Goal: Task Accomplishment & Management: Manage account settings

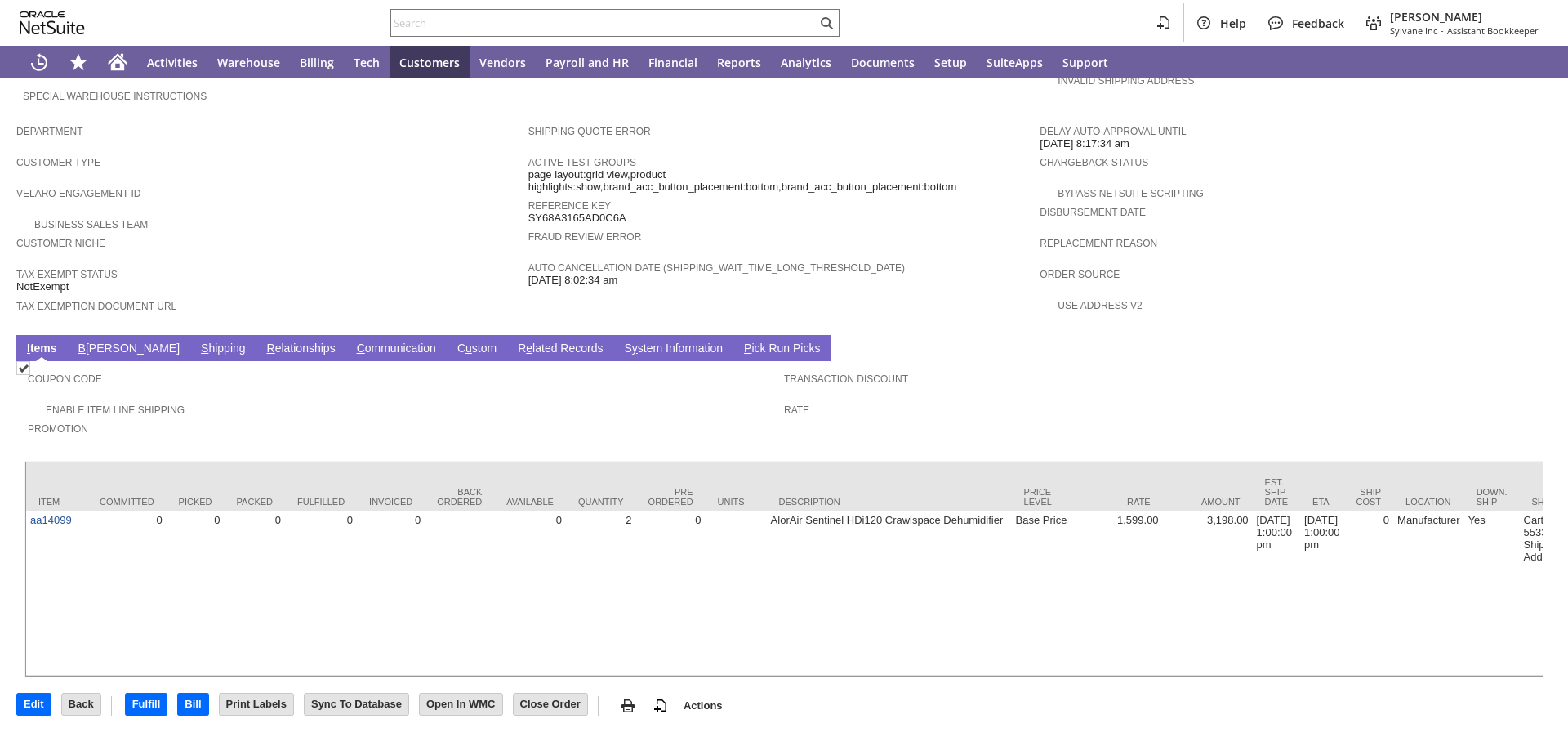
scroll to position [910, 0]
click at [95, 342] on link "B illing" at bounding box center [129, 349] width 109 height 15
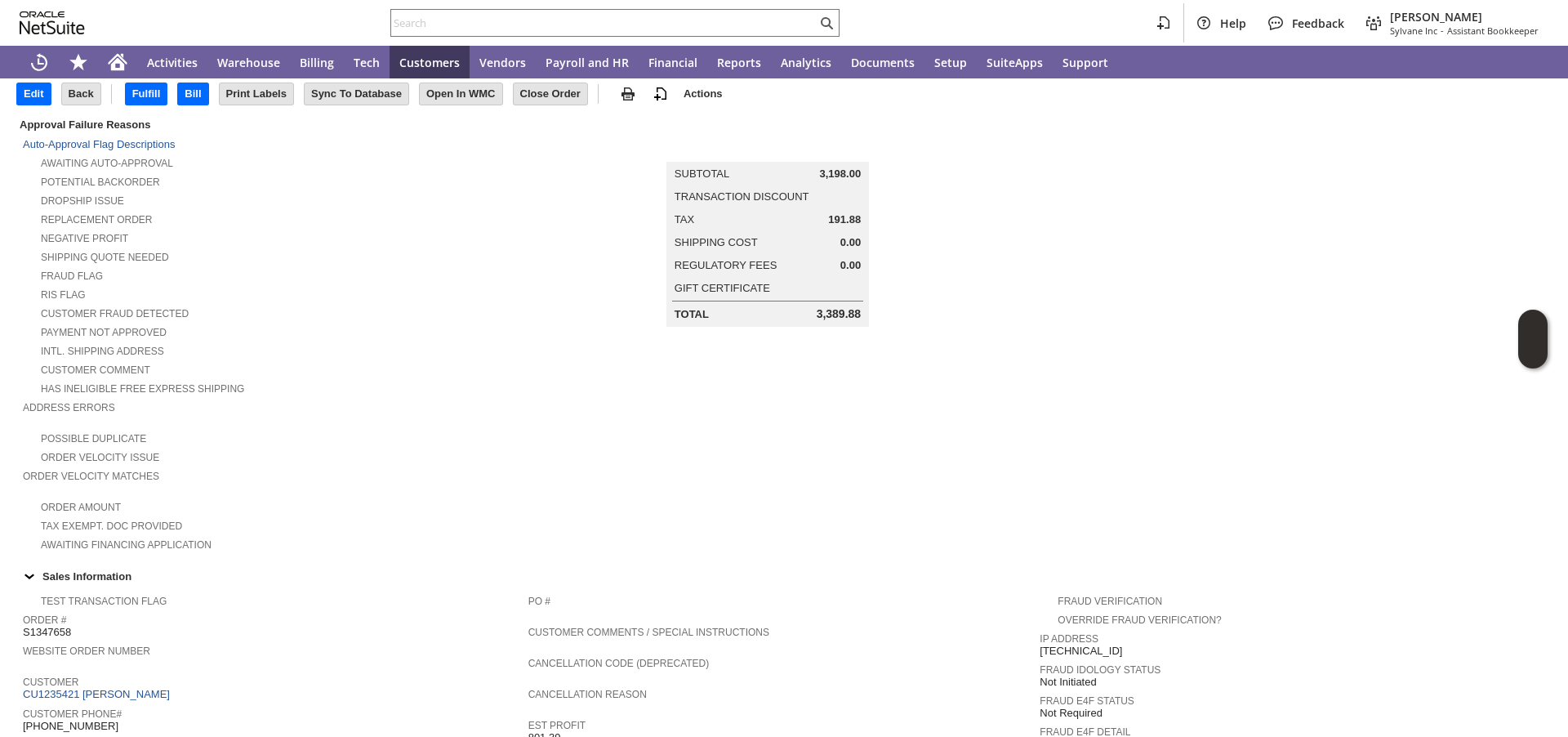
scroll to position [0, 0]
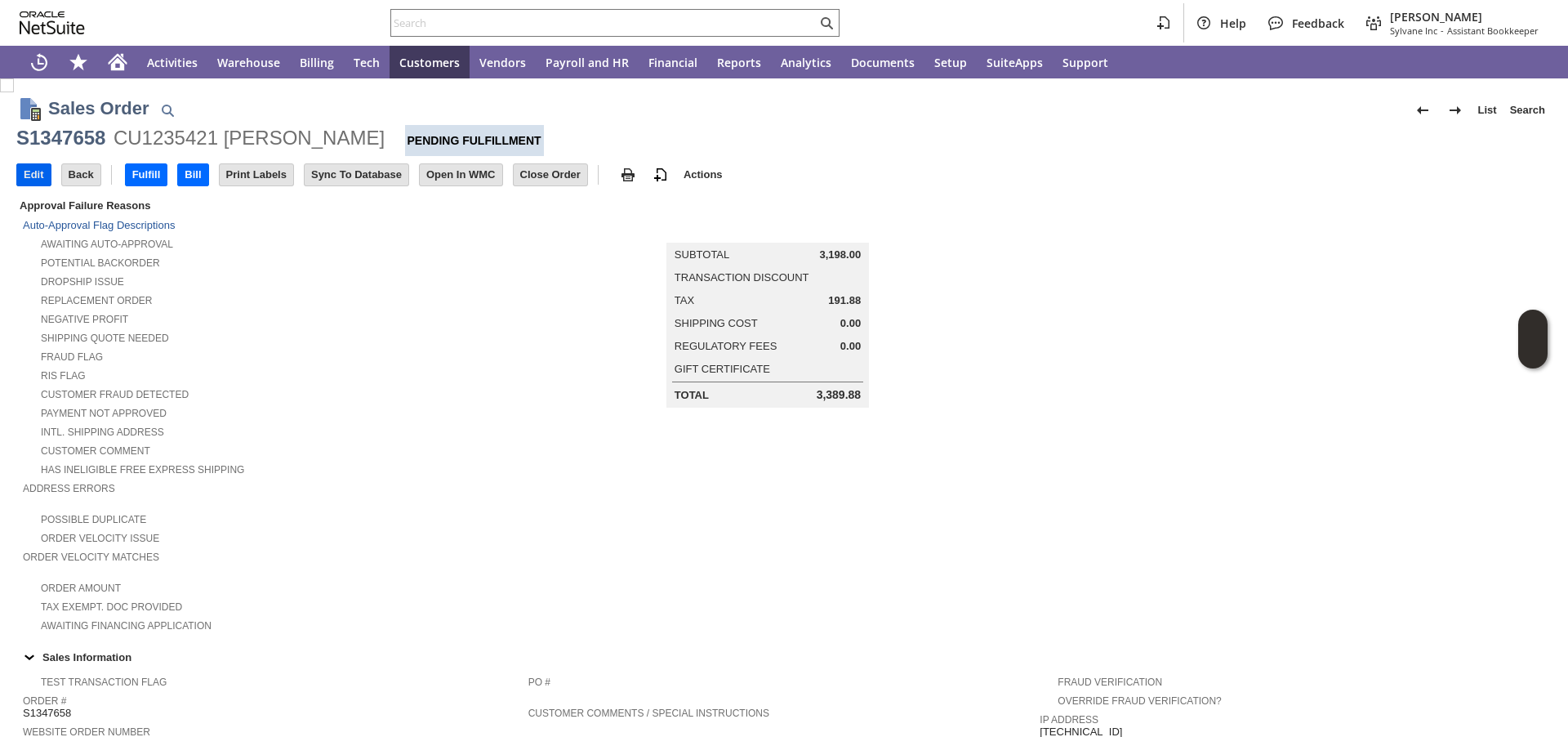
click at [37, 175] on input "Edit" at bounding box center [33, 175] width 33 height 22
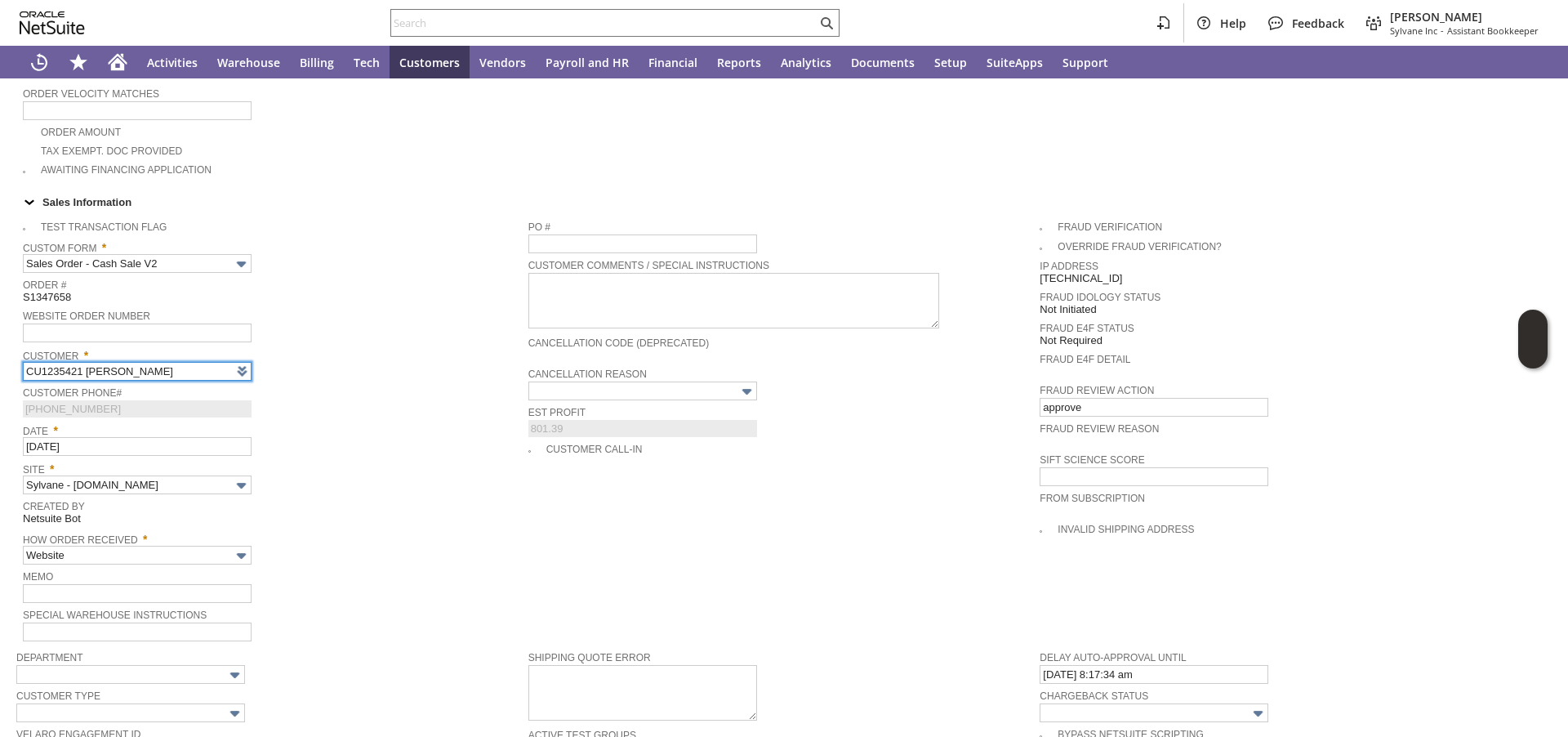
scroll to position [476, 0]
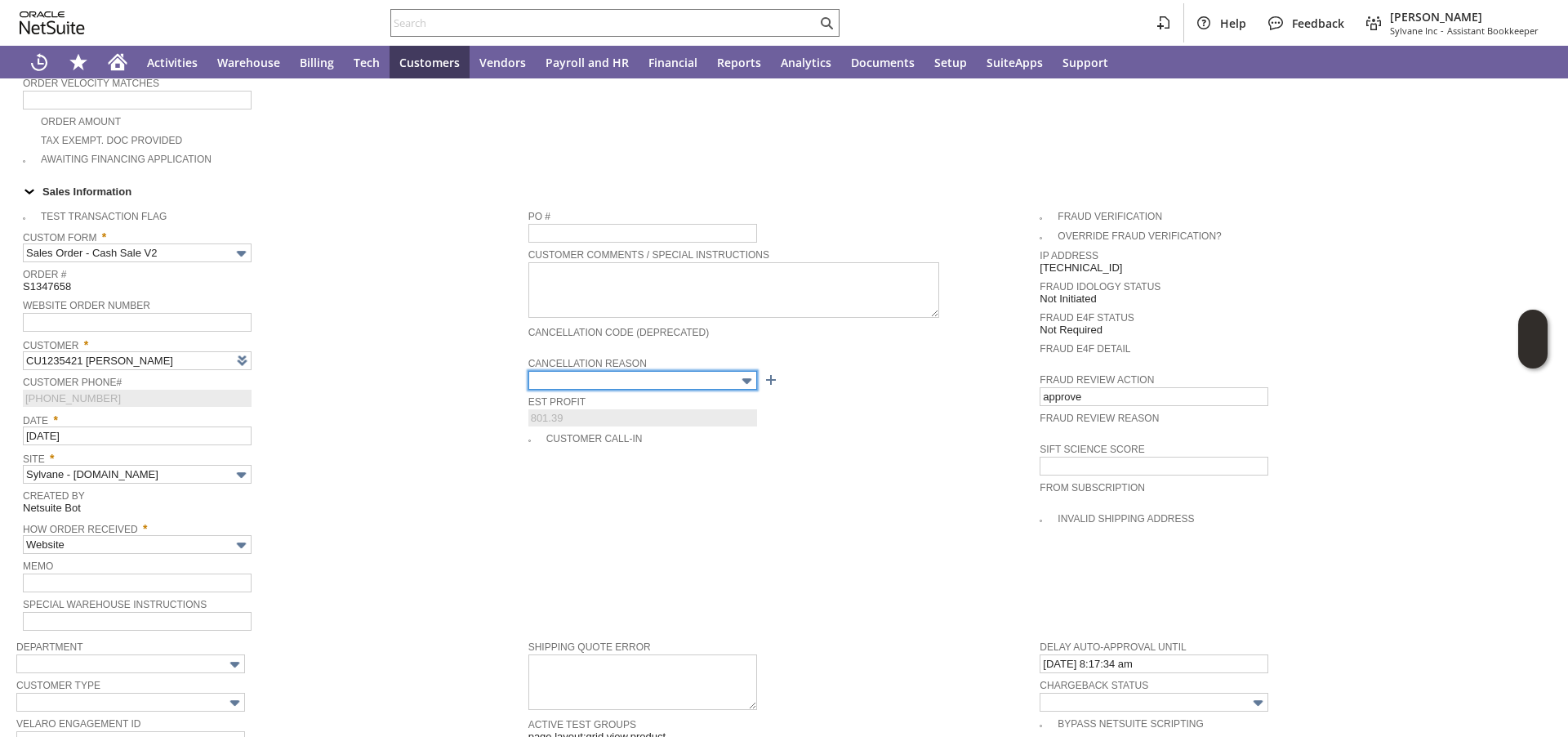
click at [658, 380] on input "text" at bounding box center [642, 379] width 229 height 19
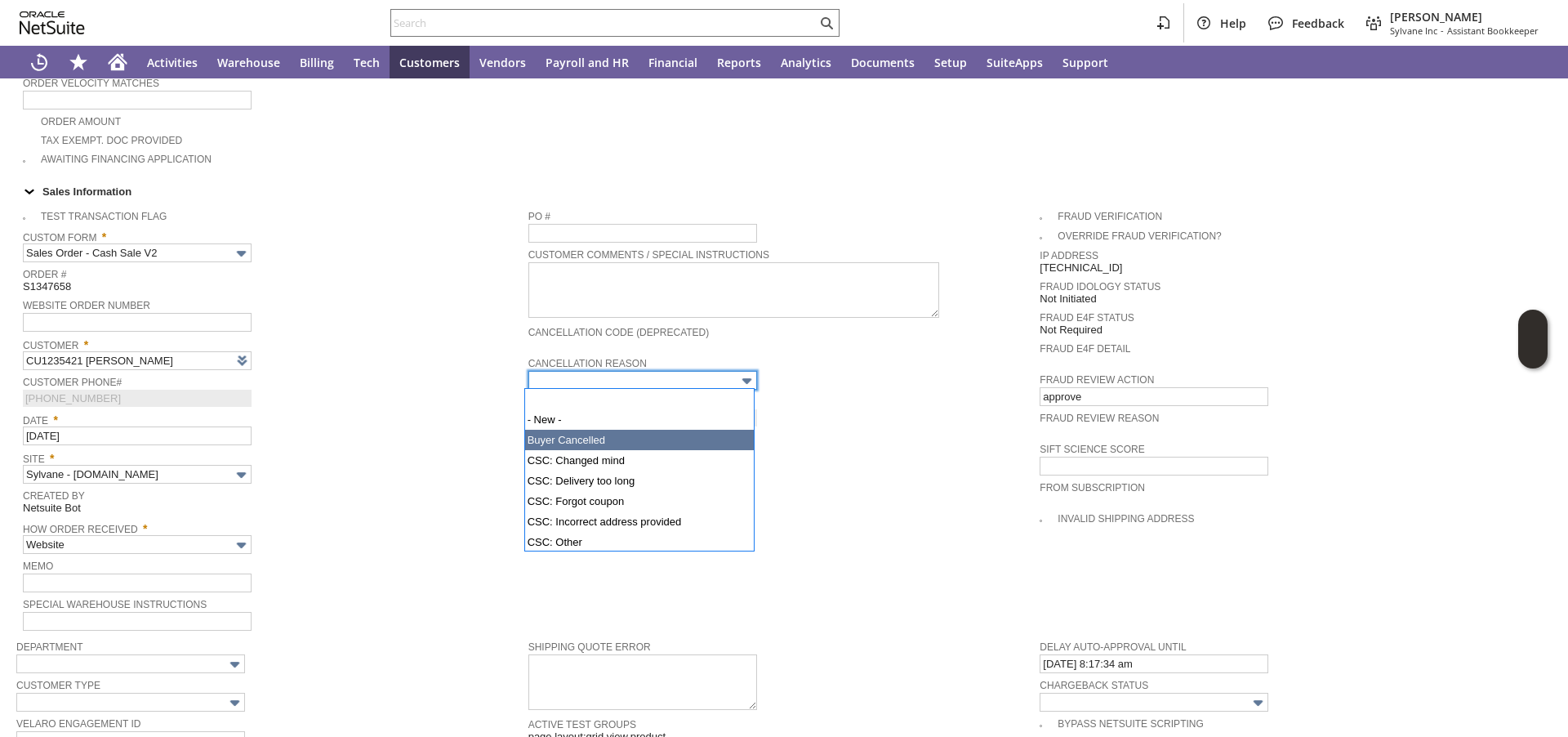
type input "Buyer Cancelled"
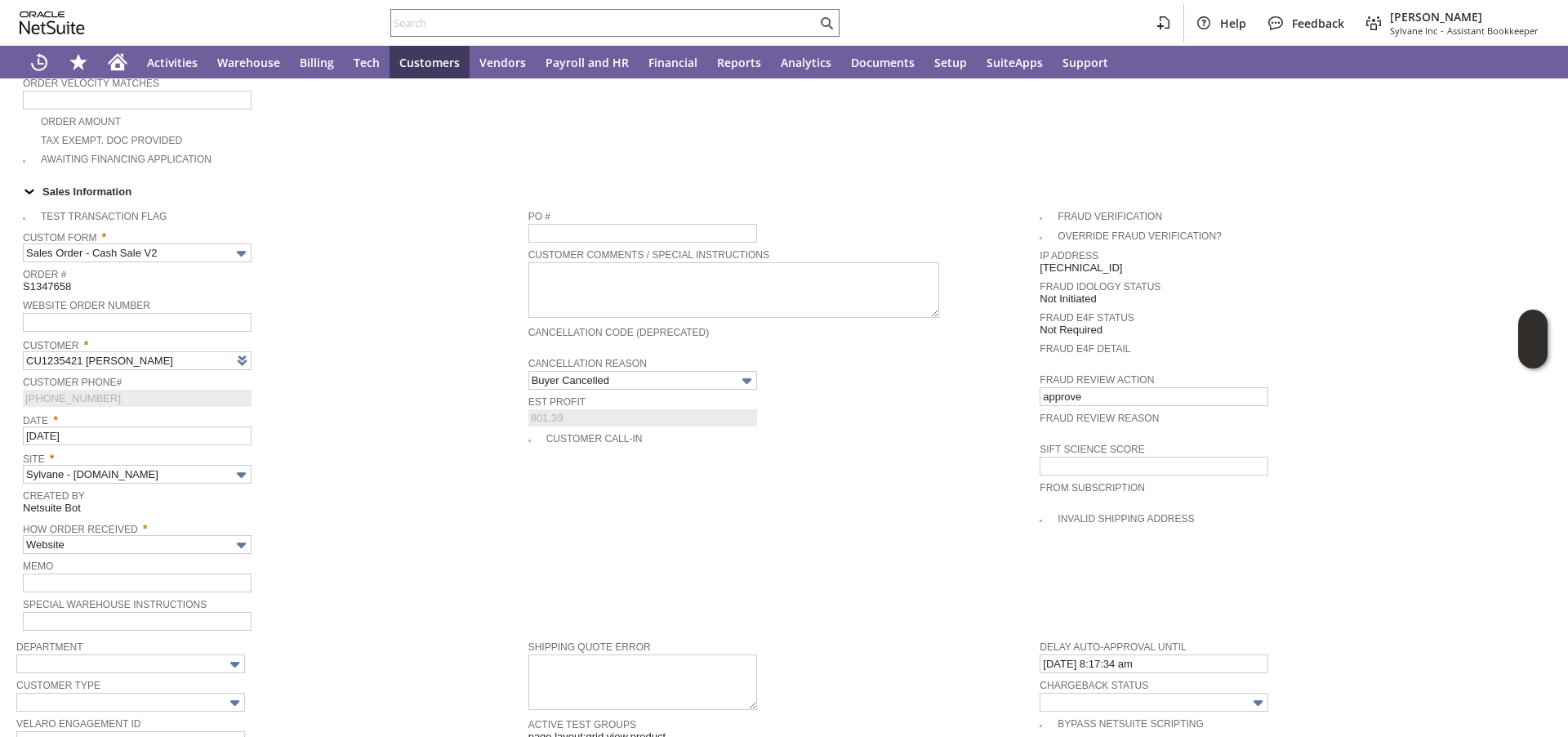
click at [343, 458] on span "Site *" at bounding box center [272, 455] width 498 height 18
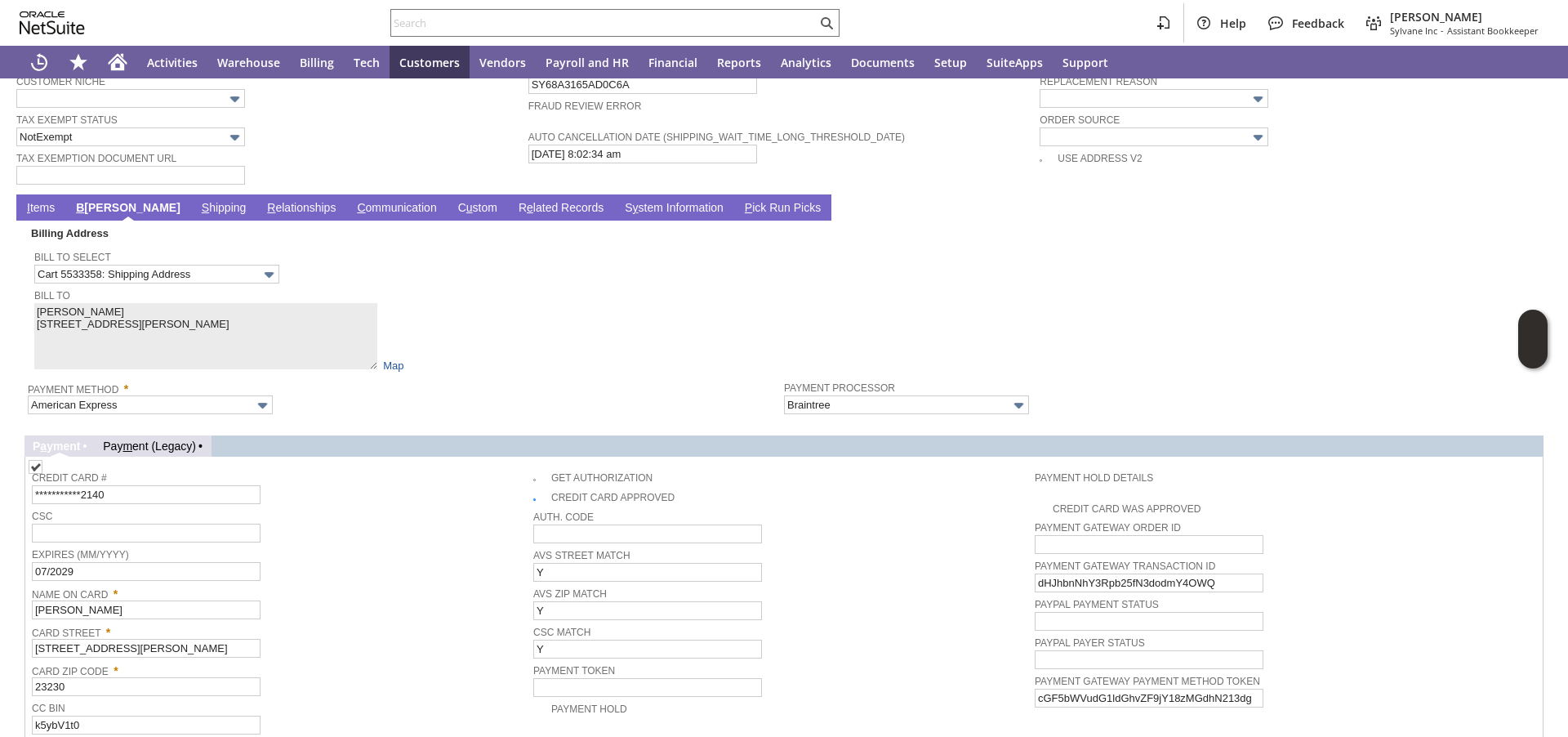
scroll to position [1174, 0]
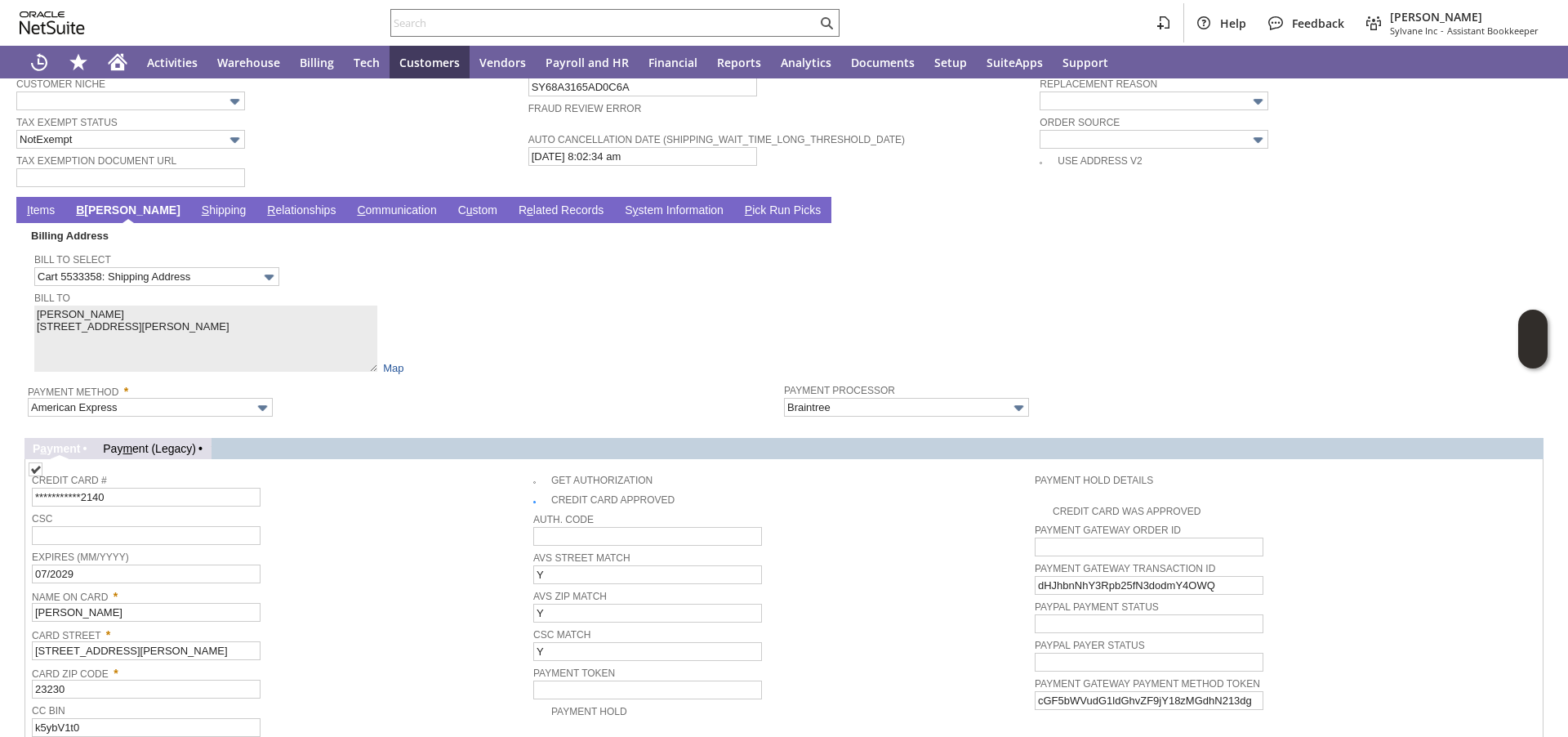
click at [43, 219] on link "I tems" at bounding box center [41, 211] width 36 height 15
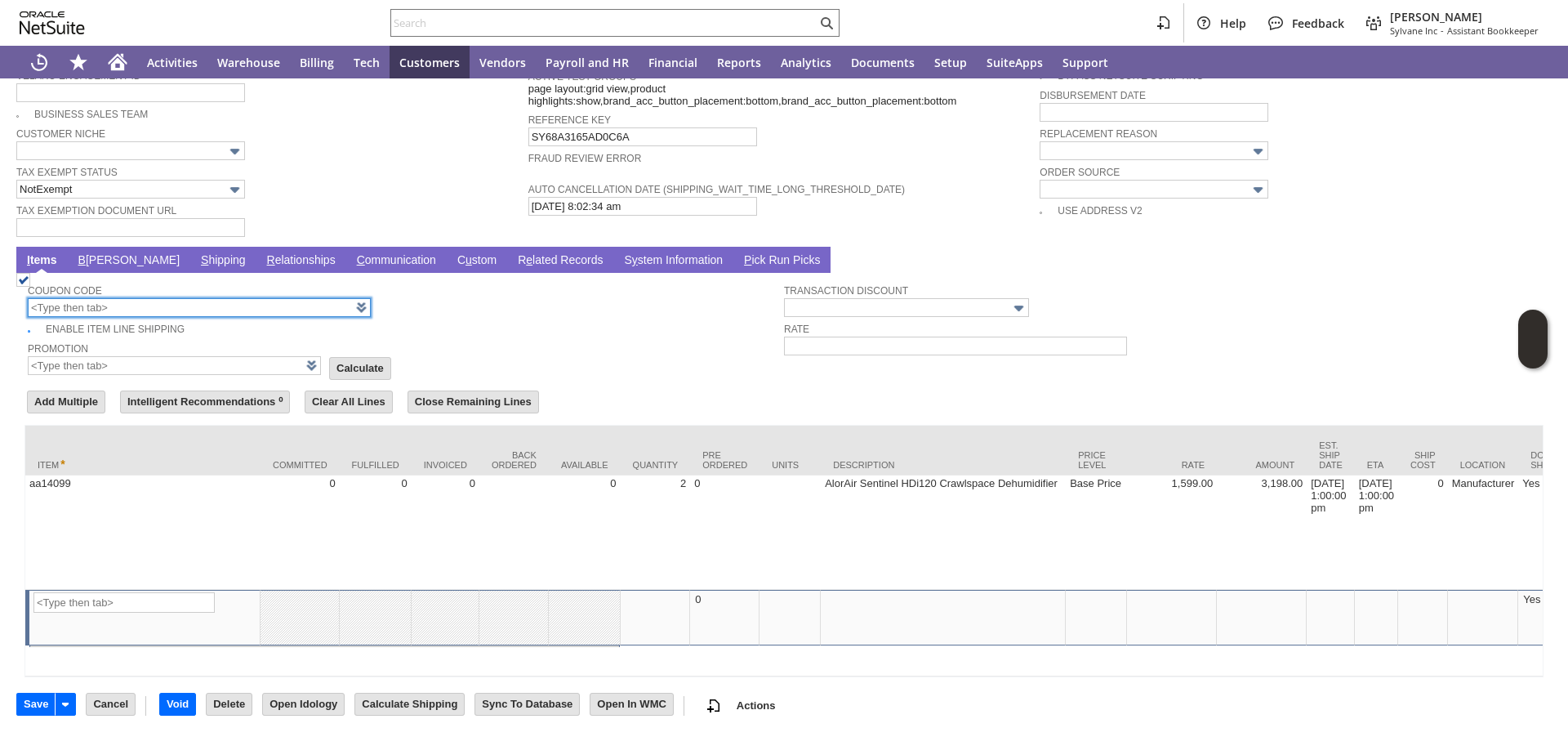
scroll to position [1156, 0]
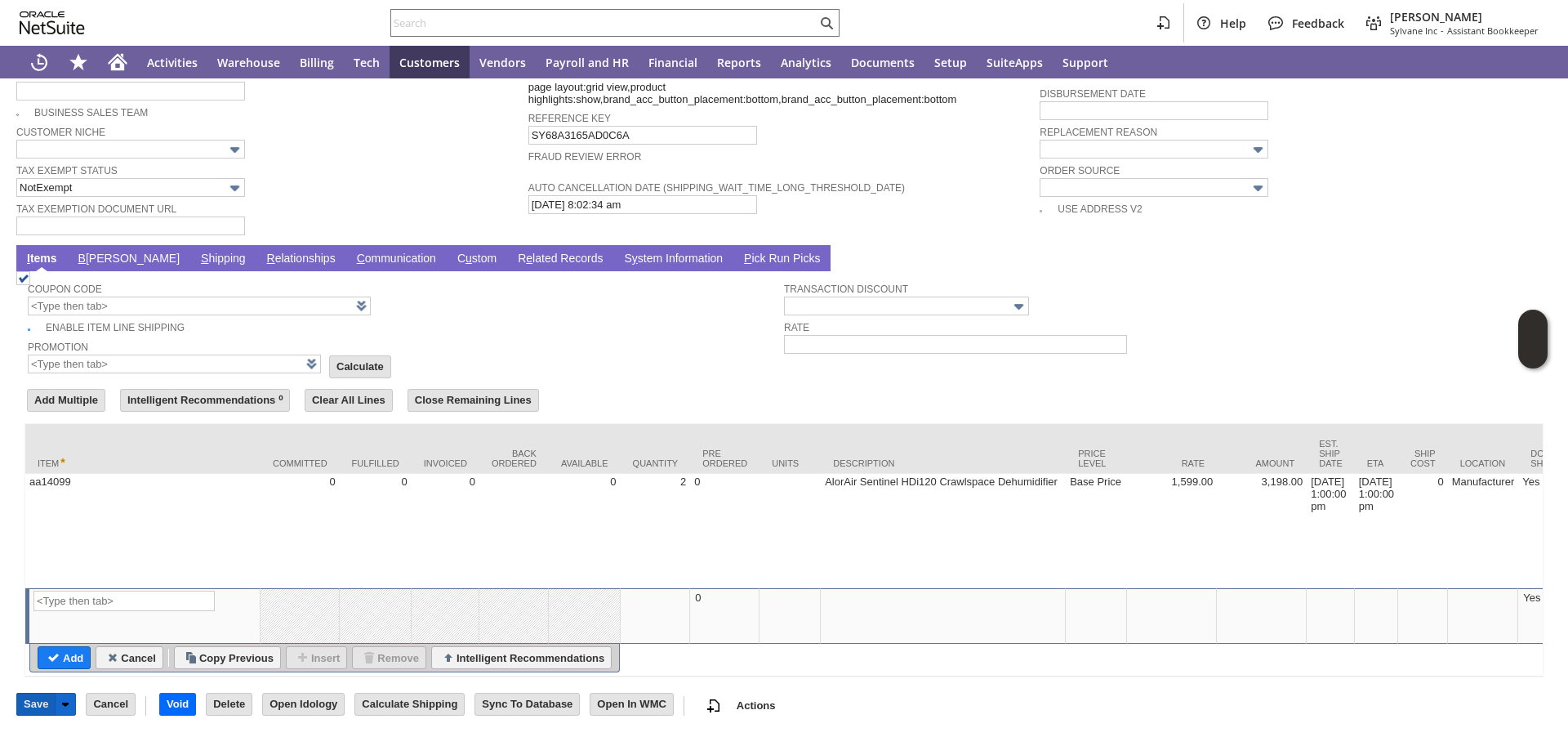
click at [30, 703] on input "Save" at bounding box center [36, 704] width 38 height 22
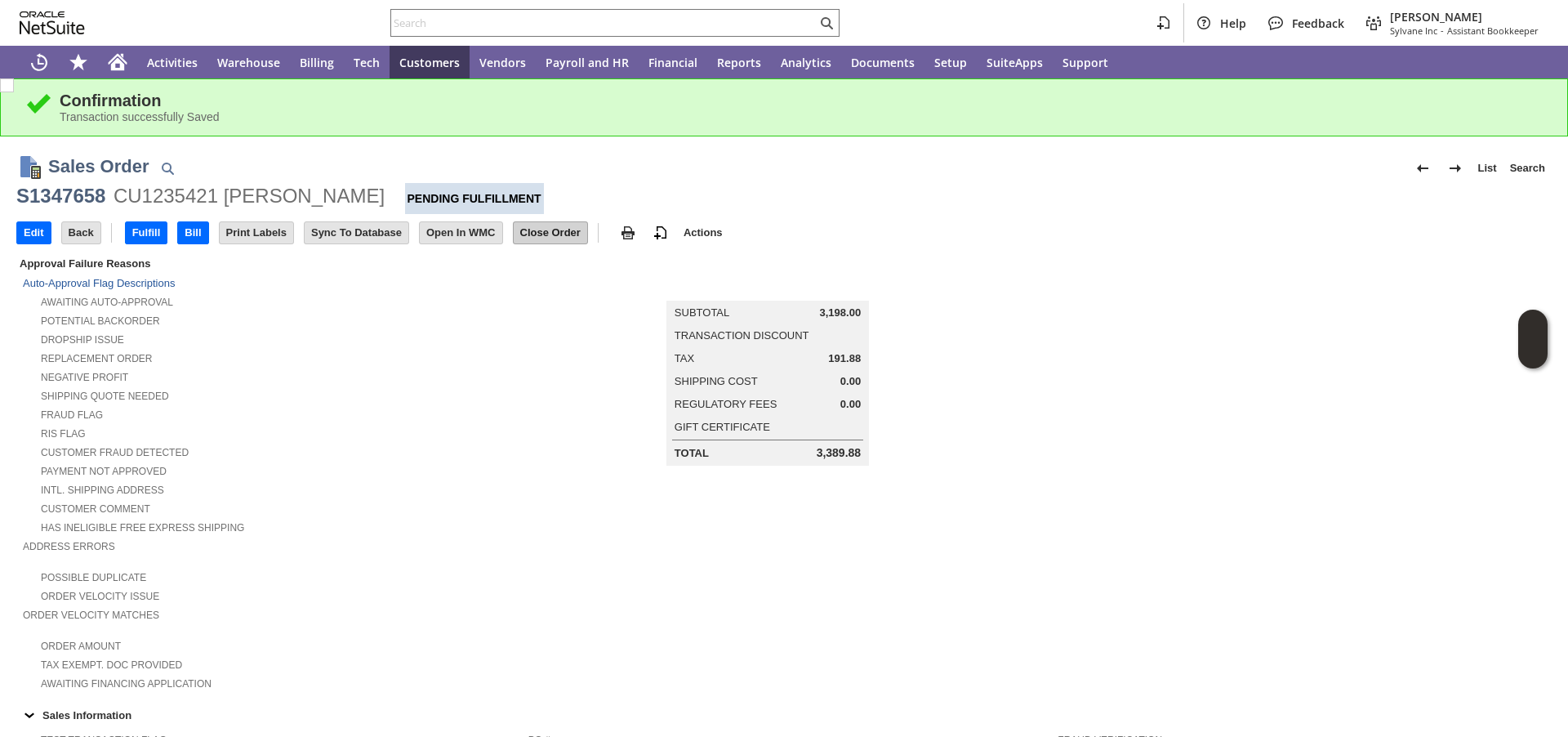
click at [543, 233] on input "Close Order" at bounding box center [550, 233] width 74 height 22
click at [545, 236] on input "Close Order" at bounding box center [550, 233] width 74 height 22
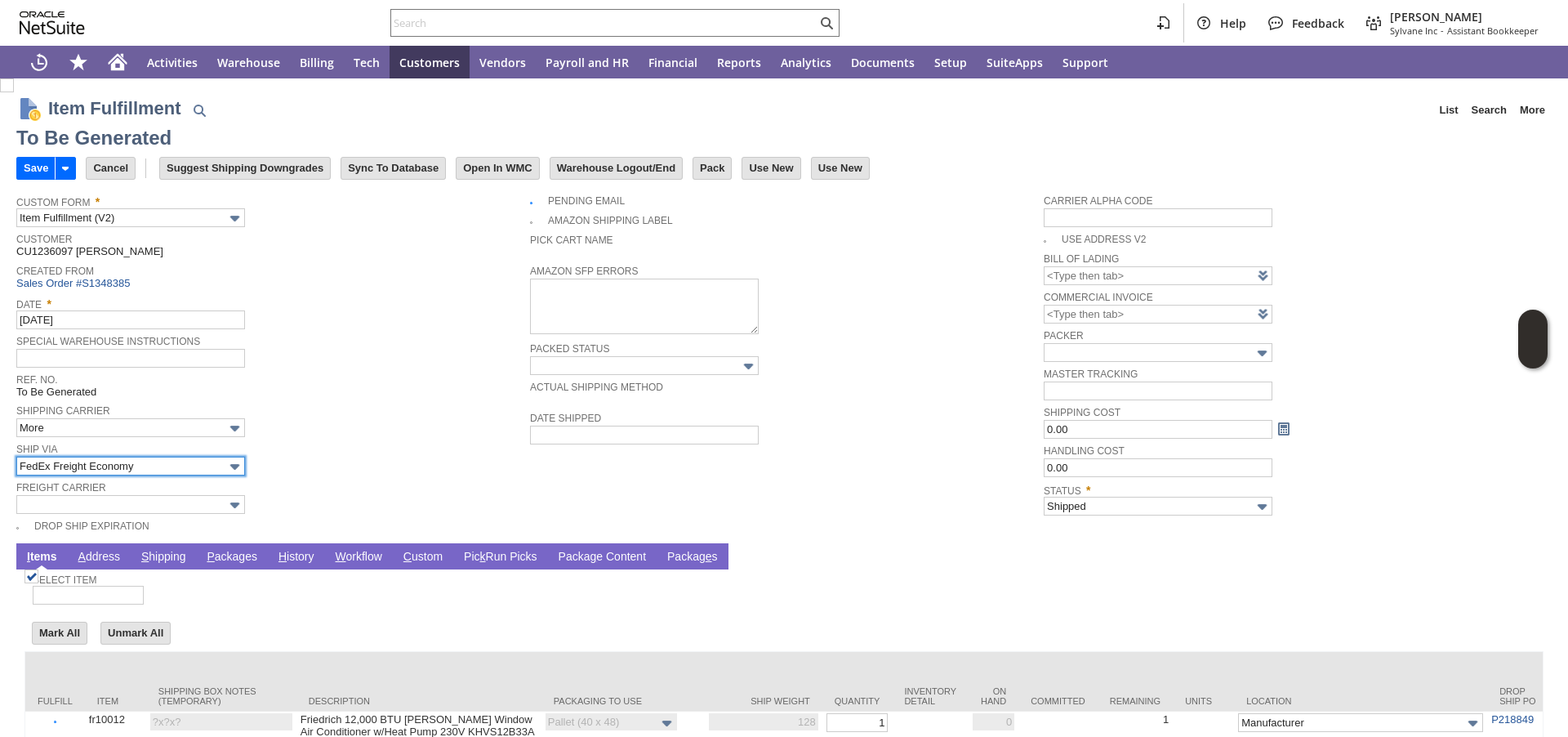
click at [196, 472] on input "FedEx Freight Economy" at bounding box center [130, 465] width 229 height 19
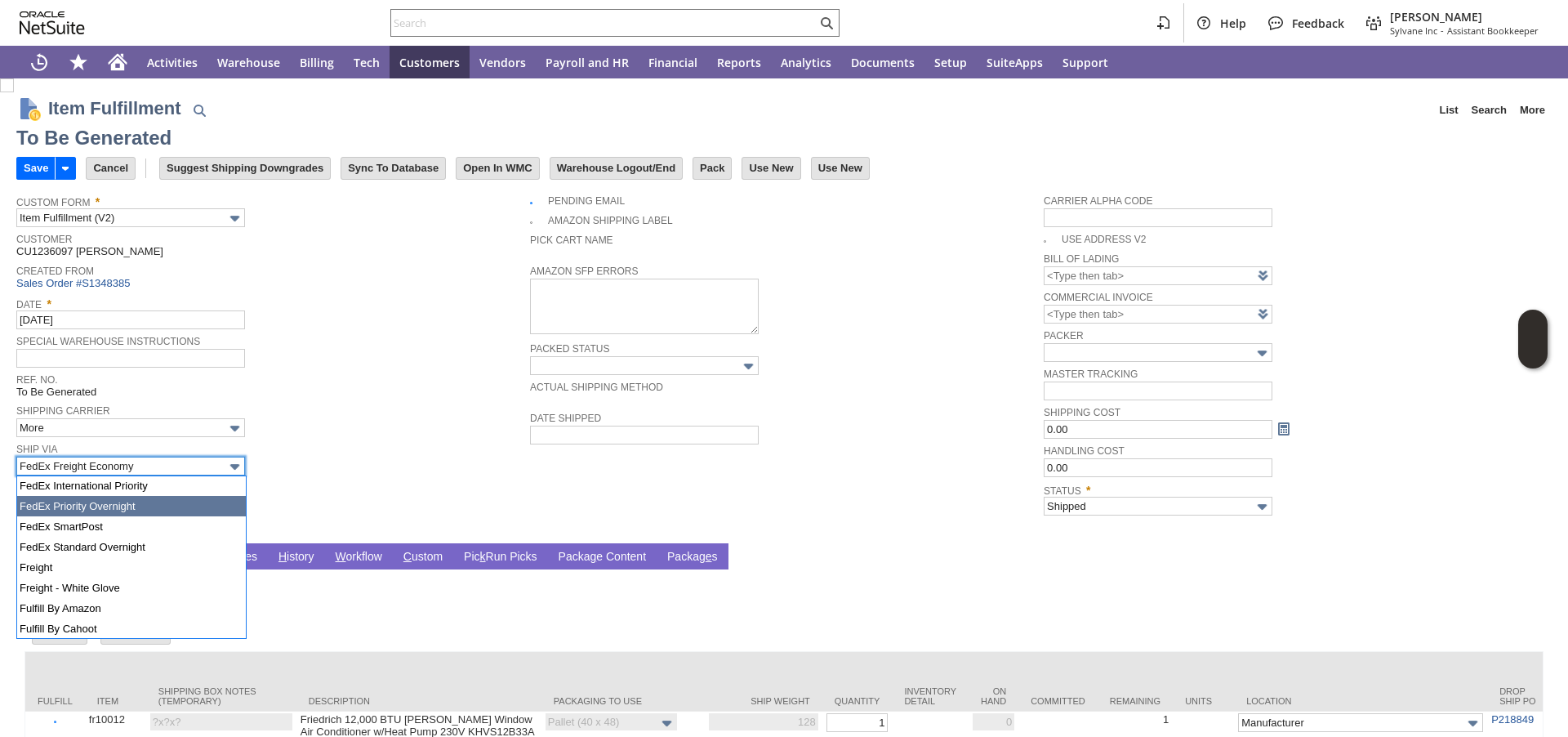
scroll to position [421, 0]
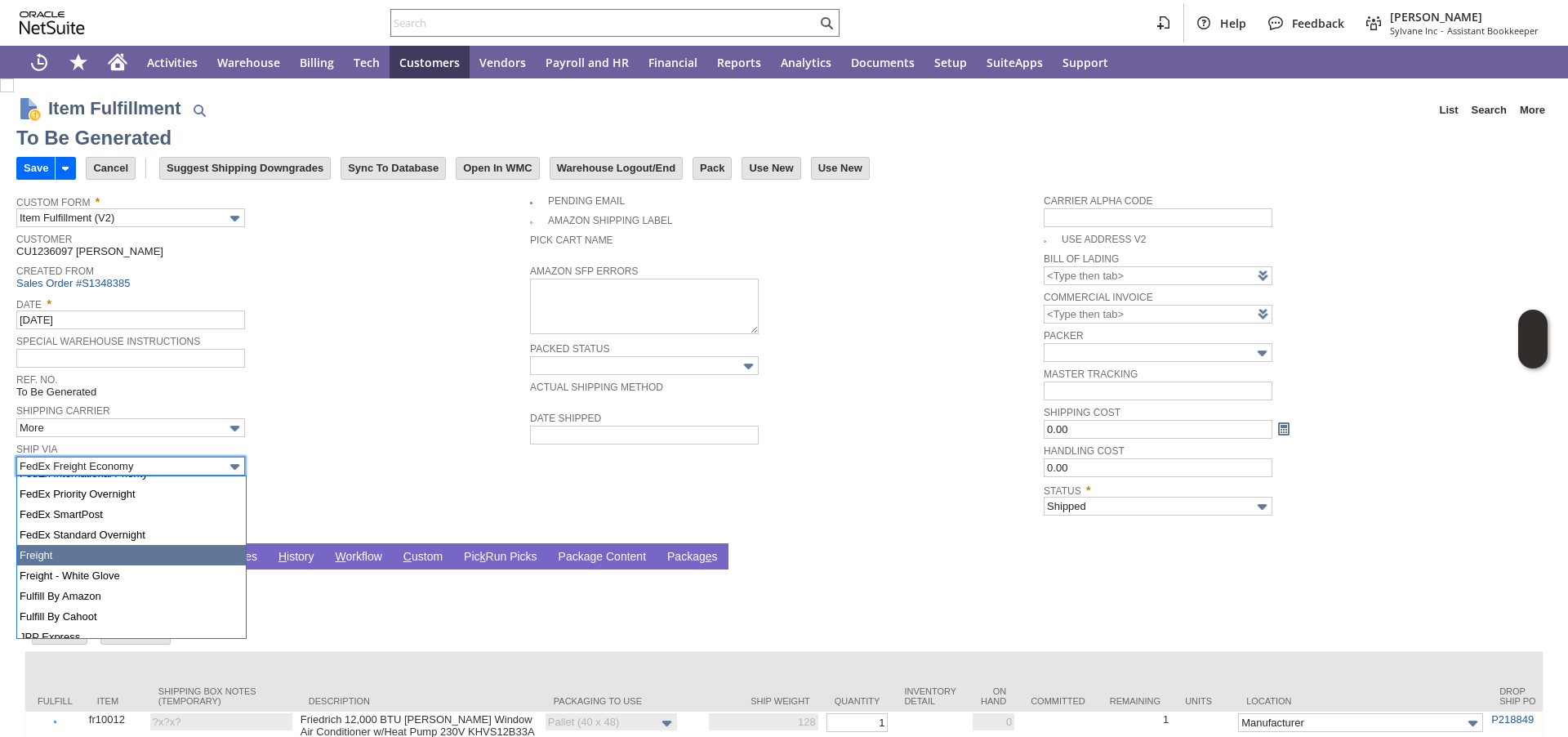
type input "Freight"
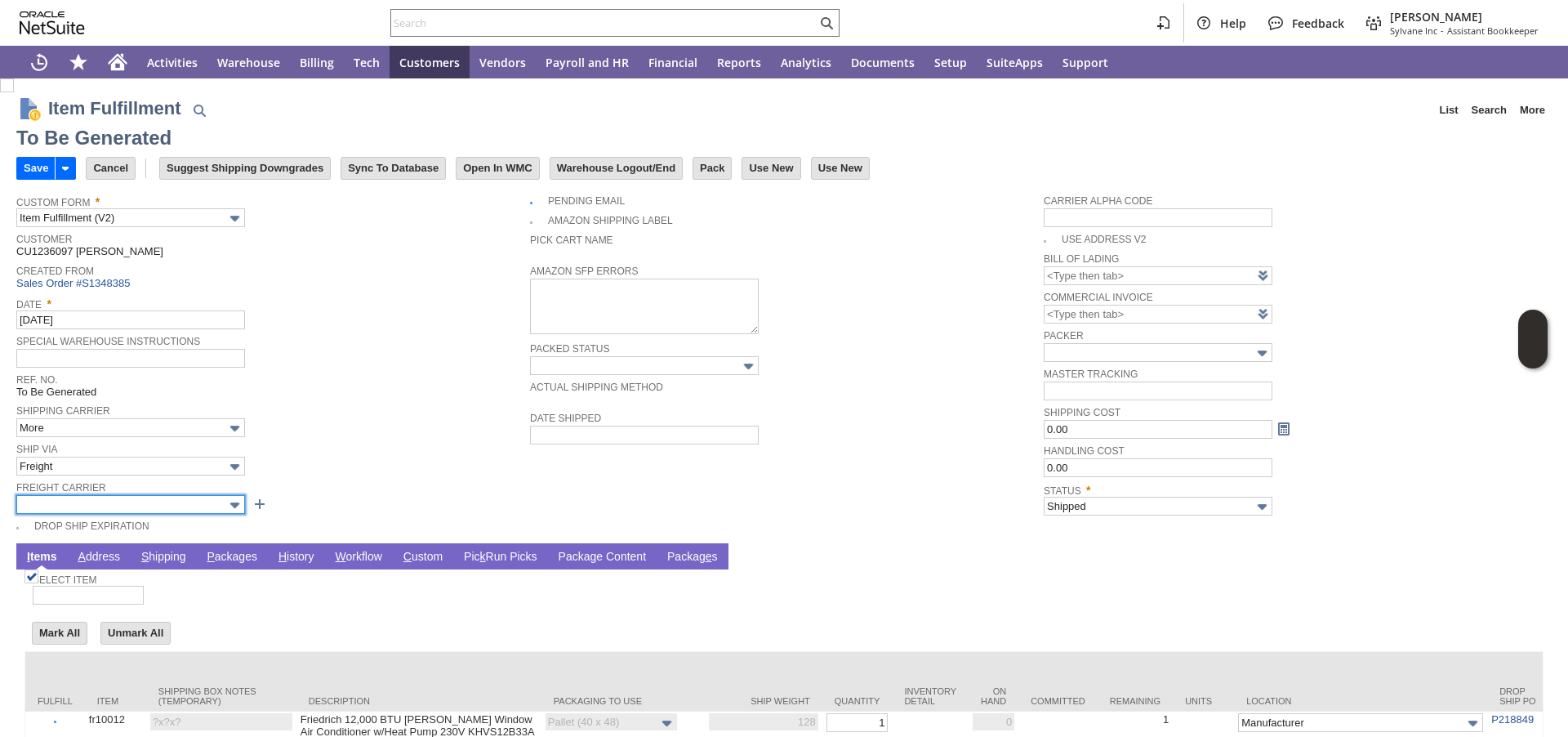
click at [117, 495] on input "text" at bounding box center [130, 504] width 229 height 19
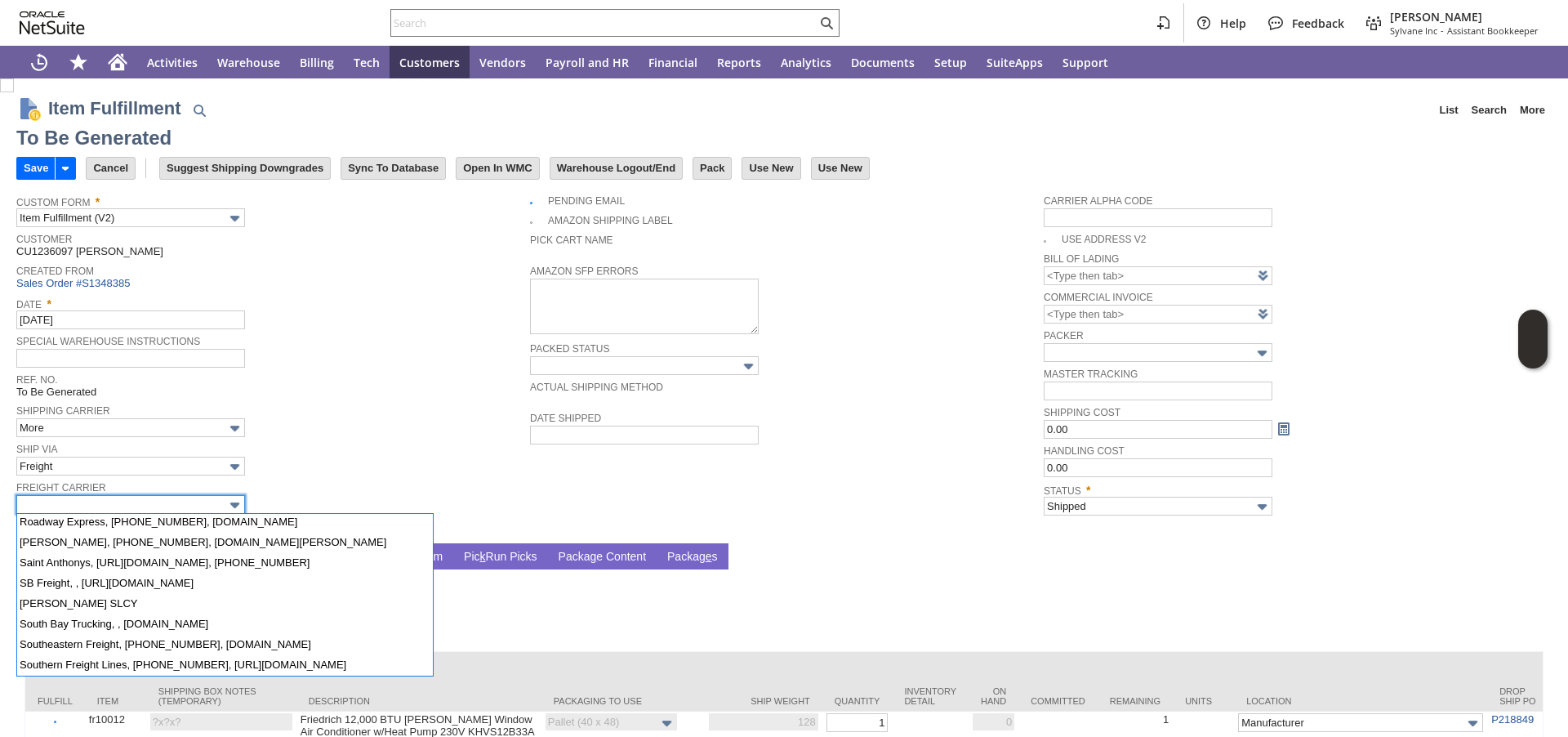
scroll to position [1433, 0]
type input "SAIA, 800-765-7242, www.saia.com"
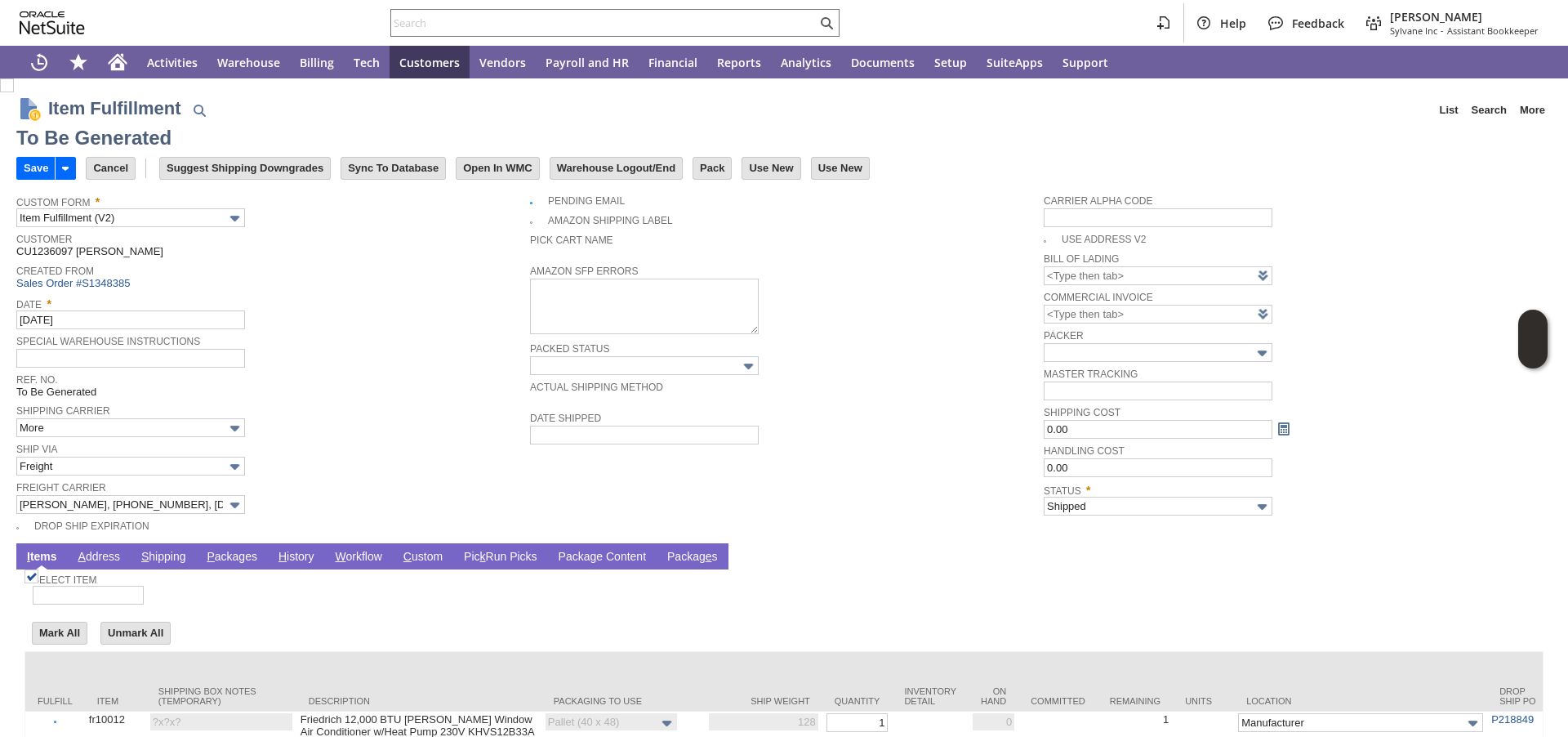
click at [221, 557] on link "P ackages" at bounding box center [232, 557] width 59 height 15
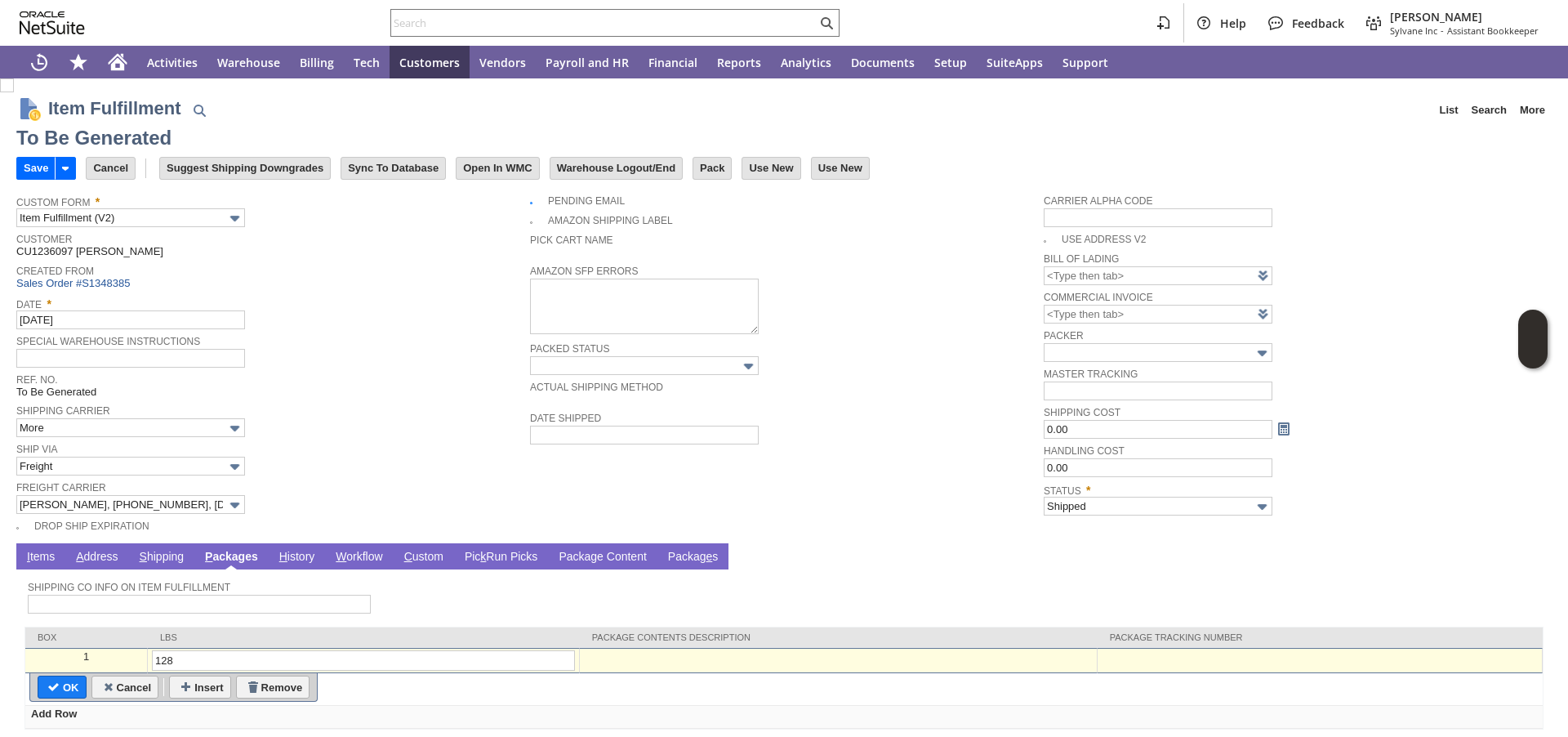
click at [1201, 652] on div at bounding box center [1320, 656] width 436 height 13
paste input "107825811901"
type input "107825811901"
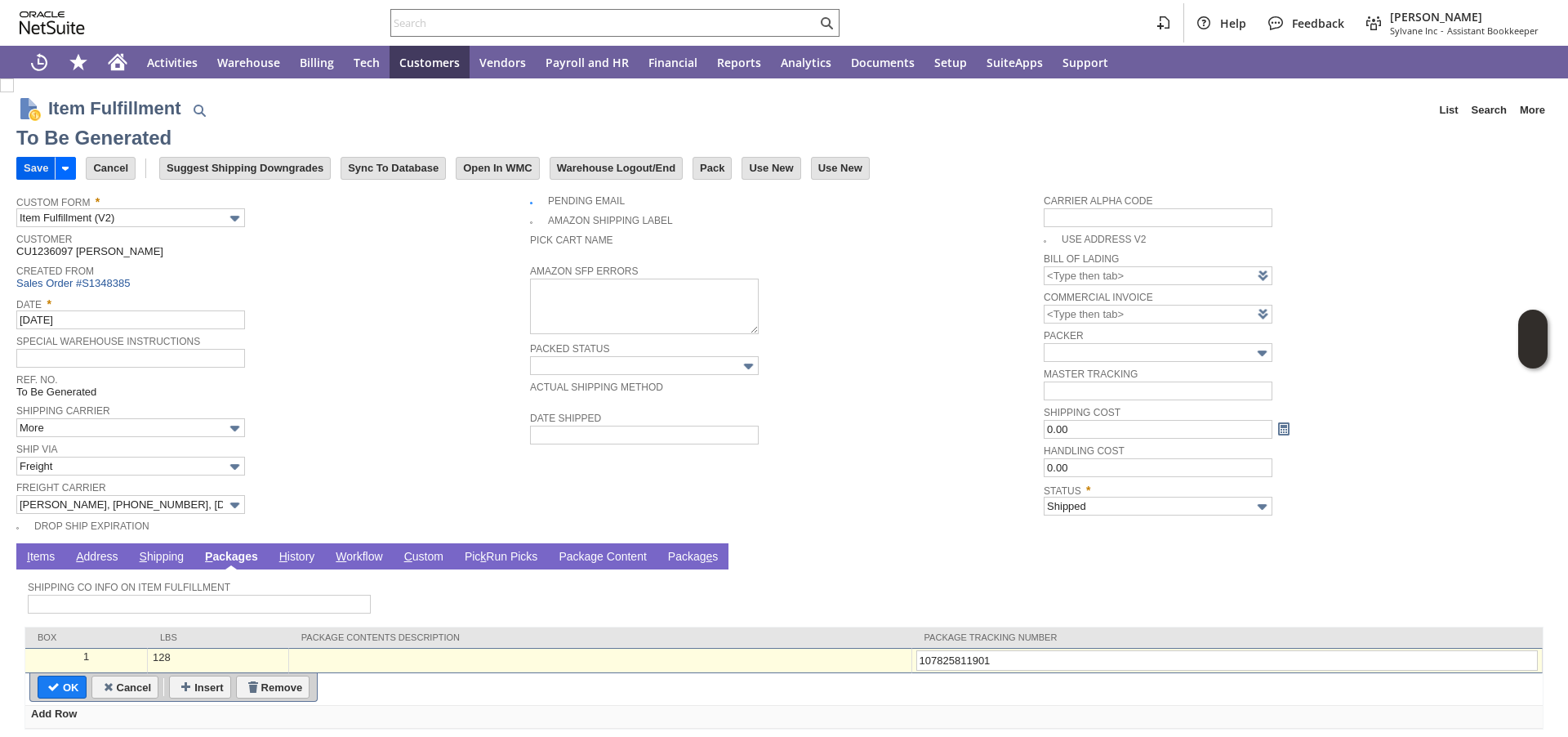
type input "107825811901"
click at [34, 170] on input "Save" at bounding box center [36, 169] width 38 height 22
type input "Add"
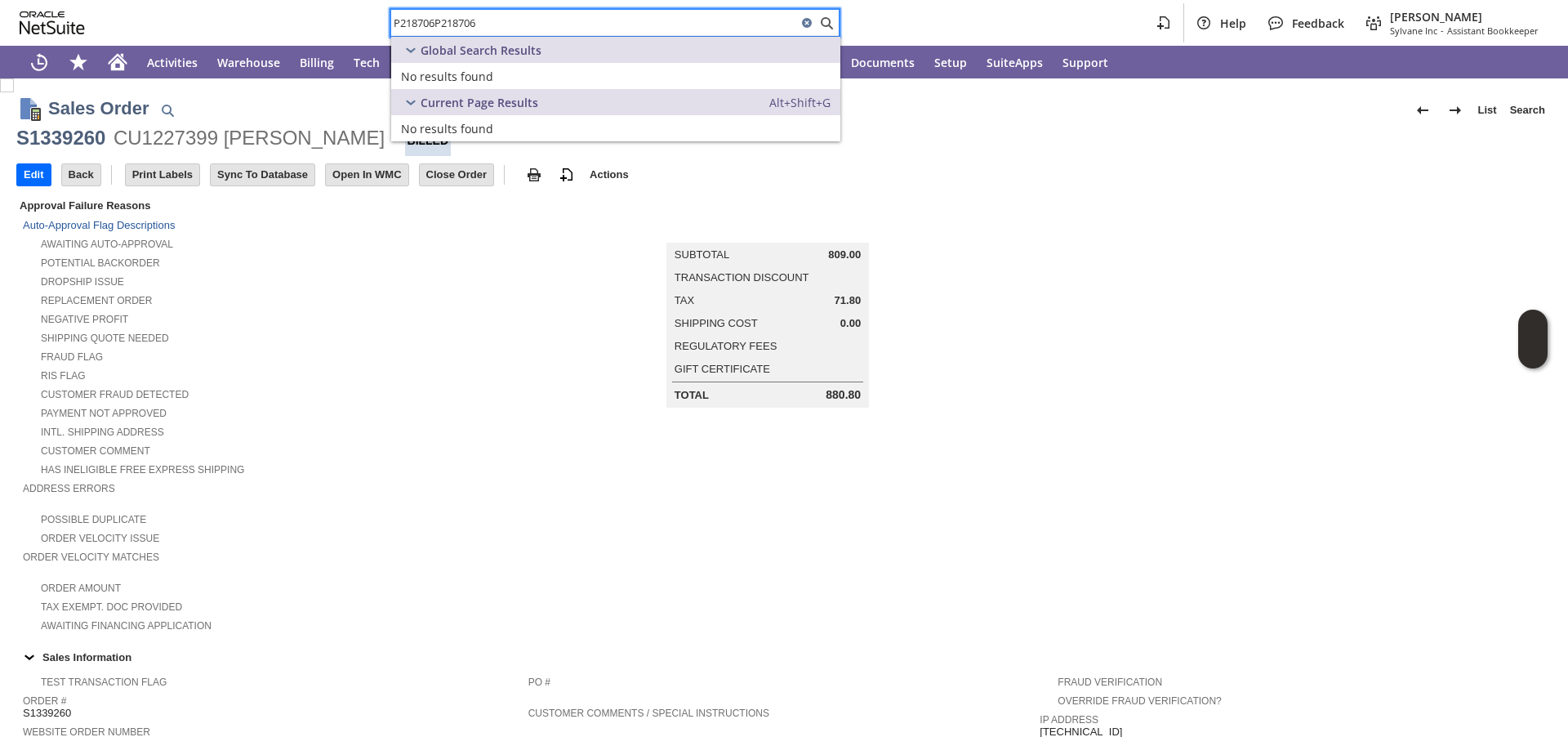
click at [462, 27] on input "P218706P218706" at bounding box center [593, 23] width 406 height 20
type input "P218706"
click at [433, 80] on span "Purchase Order:" at bounding box center [446, 76] width 90 height 15
